Goal: Task Accomplishment & Management: Complete application form

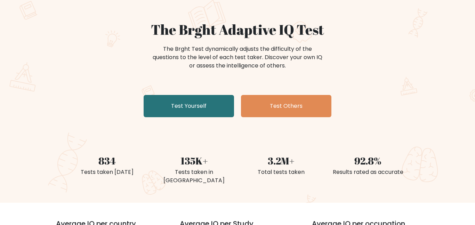
scroll to position [50, 0]
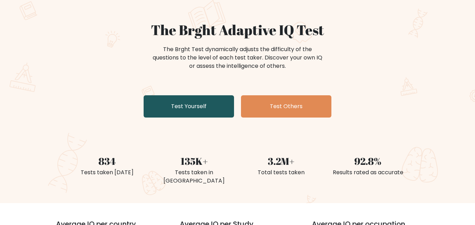
click at [173, 112] on link "Test Yourself" at bounding box center [189, 106] width 90 height 22
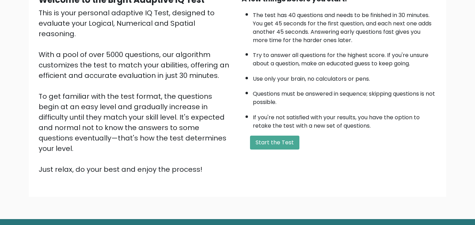
scroll to position [94, 0]
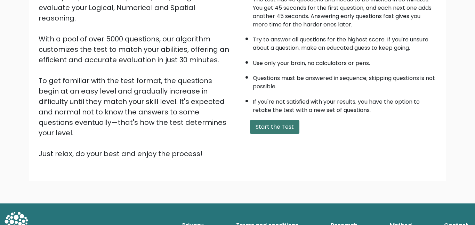
click at [281, 127] on button "Start the Test" at bounding box center [274, 127] width 49 height 14
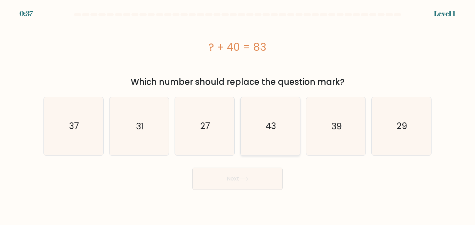
click at [261, 129] on icon "43" at bounding box center [270, 126] width 58 height 58
click at [238, 114] on input "d. 43" at bounding box center [238, 114] width 0 height 2
radio input "true"
click at [237, 188] on button "Next" at bounding box center [237, 179] width 90 height 22
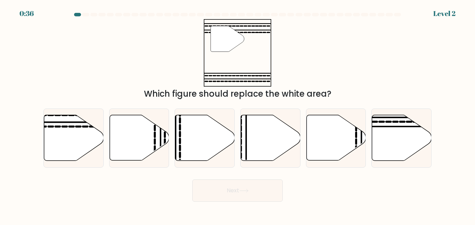
click at [245, 179] on button "Next" at bounding box center [237, 190] width 90 height 22
click at [61, 144] on icon at bounding box center [73, 138] width 59 height 46
click at [238, 114] on input "a." at bounding box center [238, 114] width 0 height 2
radio input "true"
click at [265, 196] on button "Next" at bounding box center [237, 190] width 90 height 22
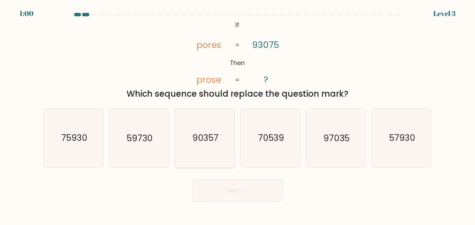
click at [217, 145] on icon "90357" at bounding box center [205, 138] width 58 height 58
click at [238, 114] on input "c. 90357" at bounding box center [238, 114] width 0 height 2
radio input "true"
click at [266, 185] on button "Next" at bounding box center [237, 190] width 90 height 22
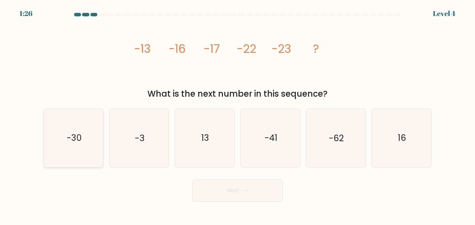
click at [67, 124] on icon "-30" at bounding box center [74, 138] width 58 height 58
click at [238, 114] on input "a. -30" at bounding box center [238, 114] width 0 height 2
radio input "true"
click at [238, 194] on button "Next" at bounding box center [237, 190] width 90 height 22
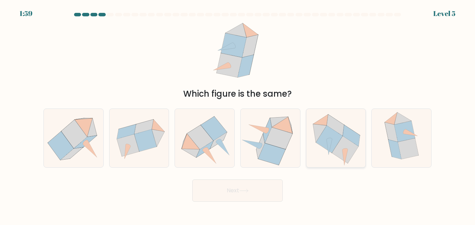
click at [346, 142] on icon at bounding box center [345, 149] width 26 height 27
click at [238, 114] on input "e." at bounding box center [238, 114] width 0 height 2
radio input "true"
click at [238, 113] on input "f." at bounding box center [238, 114] width 0 height 2
radio input "true"
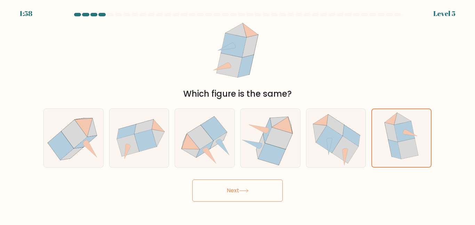
click at [248, 201] on button "Next" at bounding box center [237, 190] width 90 height 22
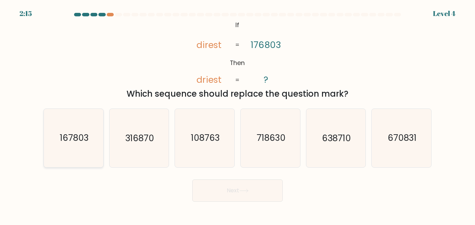
click at [57, 140] on icon "167803" at bounding box center [74, 138] width 58 height 58
click at [238, 114] on input "a. 167803" at bounding box center [238, 114] width 0 height 2
radio input "true"
click at [217, 200] on button "Next" at bounding box center [237, 190] width 90 height 22
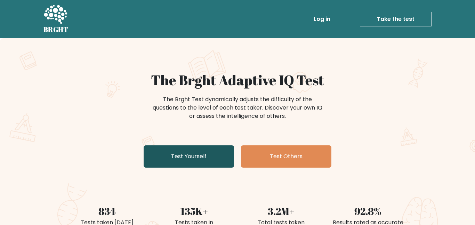
click at [222, 152] on link "Test Yourself" at bounding box center [189, 156] width 90 height 22
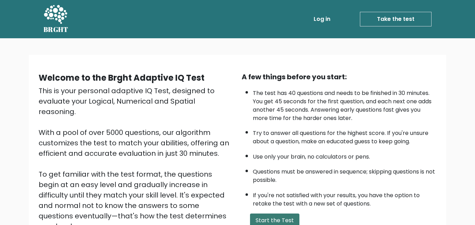
click at [291, 220] on button "Start the Test" at bounding box center [274, 221] width 49 height 14
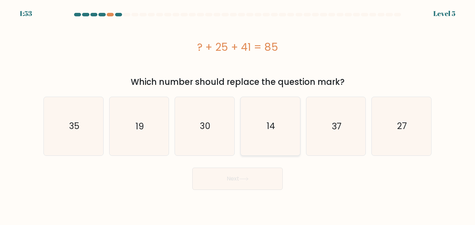
click at [272, 118] on icon "14" at bounding box center [270, 126] width 58 height 58
click at [238, 114] on input "d. 14" at bounding box center [238, 114] width 0 height 2
radio input "true"
click at [257, 188] on button "Next" at bounding box center [237, 179] width 90 height 22
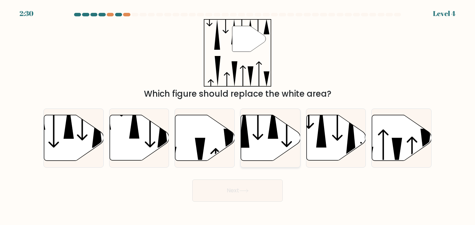
click at [266, 145] on icon at bounding box center [270, 138] width 59 height 46
click at [238, 114] on input "d." at bounding box center [238, 114] width 0 height 2
radio input "true"
click at [268, 191] on button "Next" at bounding box center [237, 190] width 90 height 22
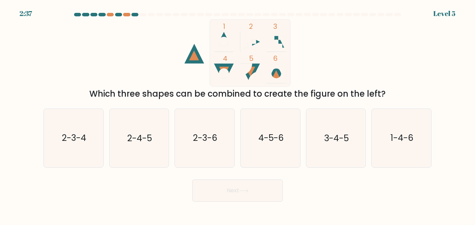
click at [223, 60] on tspan "4" at bounding box center [225, 59] width 5 height 10
click at [393, 167] on icon "1-4-6" at bounding box center [401, 138] width 58 height 58
click at [238, 114] on input "f. 1-4-6" at bounding box center [238, 114] width 0 height 2
radio input "true"
click at [235, 201] on button "Next" at bounding box center [237, 190] width 90 height 22
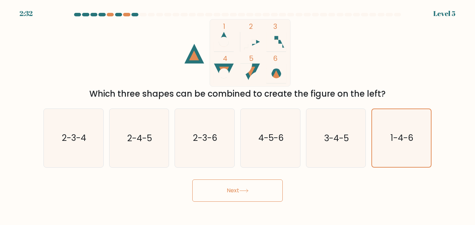
click at [238, 198] on button "Next" at bounding box center [237, 190] width 90 height 22
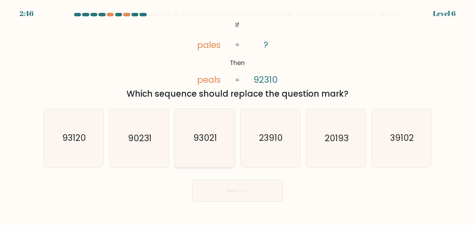
click at [210, 139] on text "93021" at bounding box center [205, 138] width 24 height 12
click at [238, 114] on input "c. 93021" at bounding box center [238, 114] width 0 height 2
radio input "true"
click at [412, 167] on icon "39102" at bounding box center [401, 138] width 58 height 58
click at [238, 114] on input "f. 39102" at bounding box center [238, 114] width 0 height 2
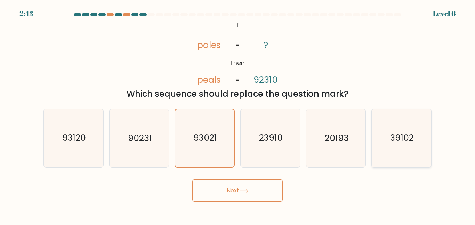
radio input "true"
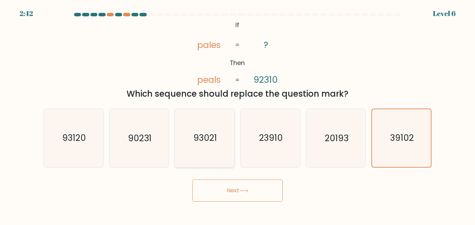
click at [211, 132] on icon "93021" at bounding box center [205, 138] width 58 height 58
click at [238, 114] on input "c. 93021" at bounding box center [238, 114] width 0 height 2
radio input "true"
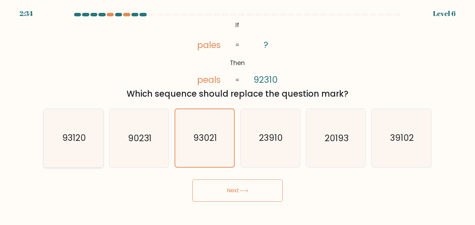
click at [80, 150] on icon "93120" at bounding box center [74, 138] width 58 height 58
click at [238, 114] on input "a. 93120" at bounding box center [238, 114] width 0 height 2
radio input "true"
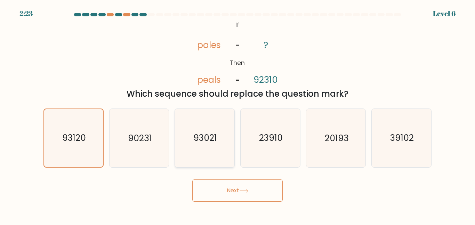
click at [193, 154] on icon "93021" at bounding box center [205, 138] width 58 height 58
click at [238, 114] on input "c. 93021" at bounding box center [238, 114] width 0 height 2
radio input "true"
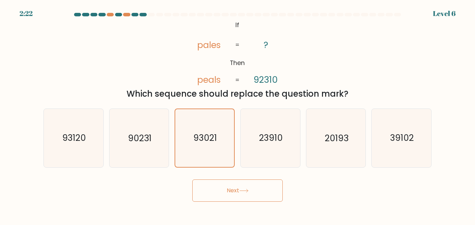
click at [229, 180] on button "Next" at bounding box center [237, 190] width 90 height 22
click at [232, 188] on button "Next" at bounding box center [237, 190] width 90 height 22
